Goal: Find contact information: Find contact information

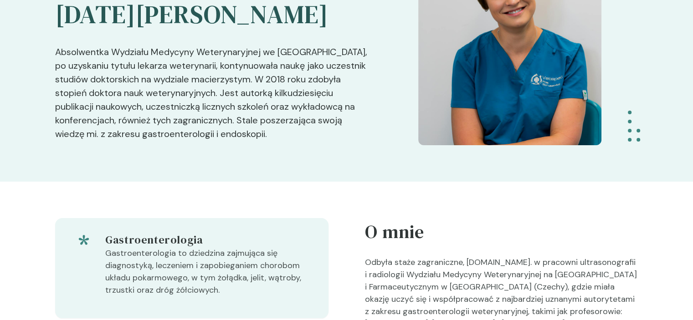
scroll to position [128, 0]
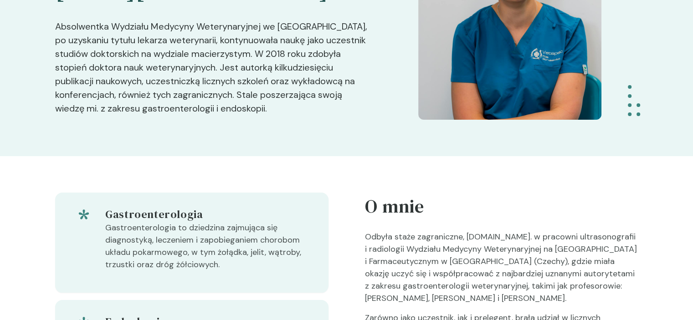
drag, startPoint x: 0, startPoint y: 0, endPoint x: 17, endPoint y: 164, distance: 165.0
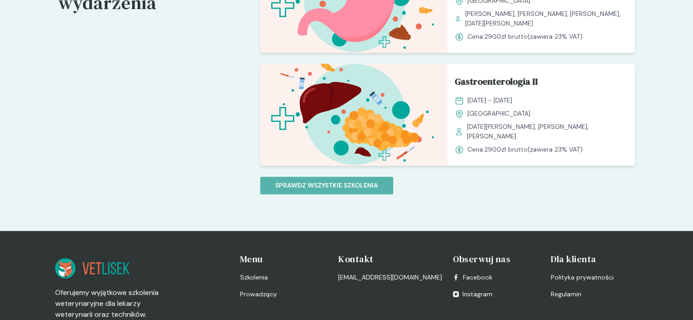
scroll to position [729, 0]
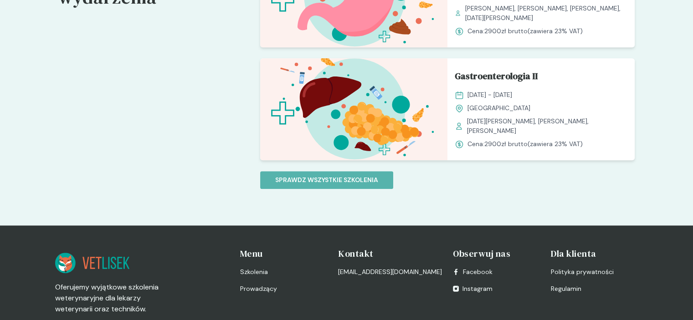
click at [362, 256] on h4 "Kontakt" at bounding box center [390, 254] width 104 height 13
click at [368, 257] on h4 "Kontakt" at bounding box center [390, 254] width 104 height 13
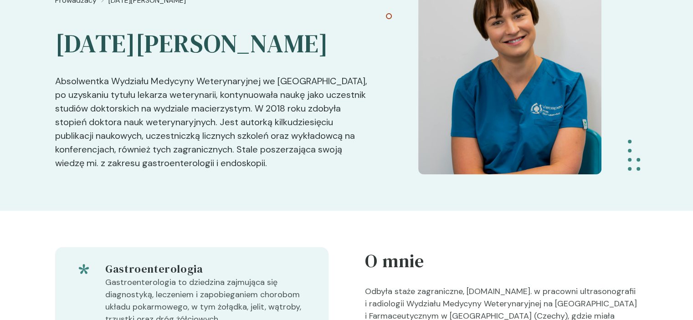
scroll to position [73, 0]
click at [0, 94] on div "Prowadzacy Pola Borusewicz Pola Borusewicz Absolwentka Wydziału Medycyny Wetery…" at bounding box center [346, 83] width 693 height 256
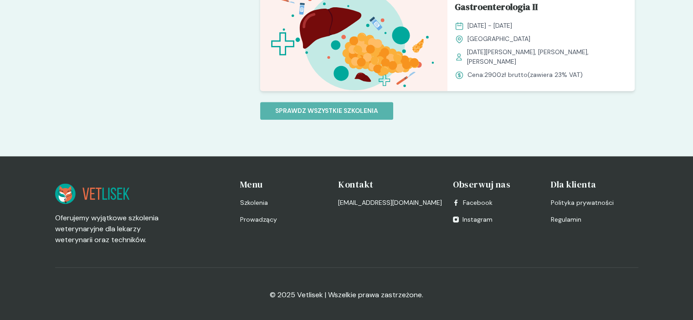
scroll to position [800, 0]
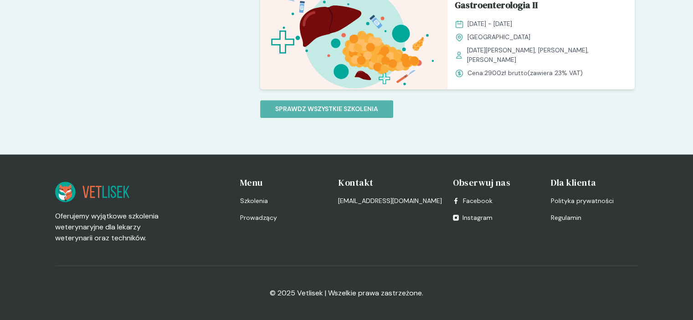
click at [367, 181] on h4 "Kontakt" at bounding box center [390, 182] width 104 height 13
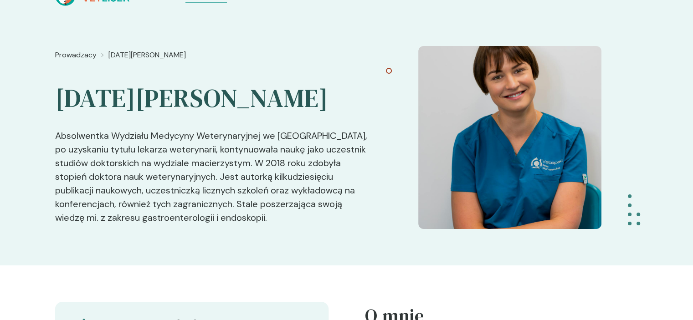
scroll to position [0, 0]
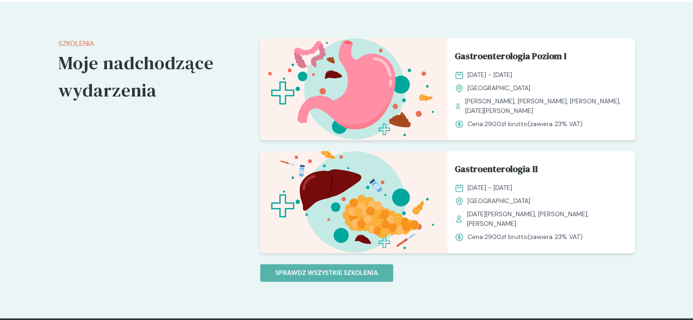
scroll to position [655, 0]
